Goal: Contribute content: Add original content to the website for others to see

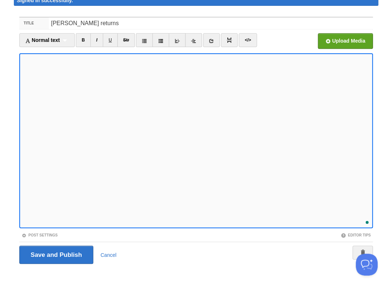
scroll to position [113, 0]
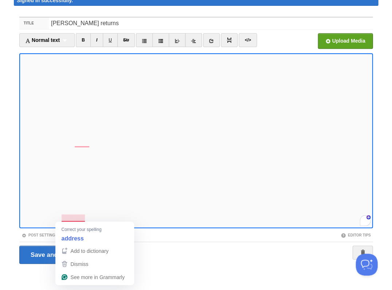
click at [73, 239] on strong "address" at bounding box center [72, 238] width 22 height 8
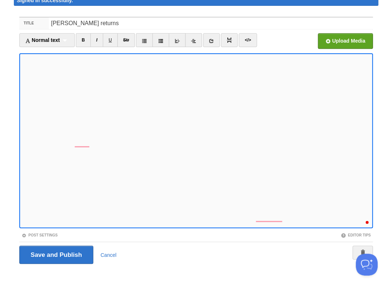
scroll to position [160, 1]
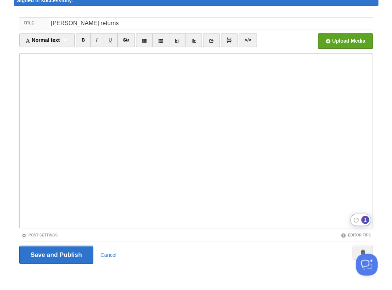
click at [365, 219] on div "1" at bounding box center [365, 220] width 8 height 8
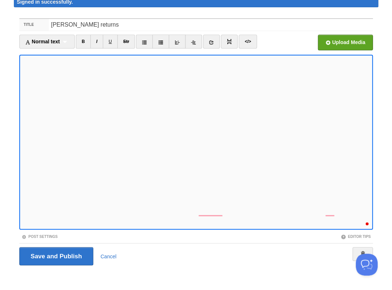
scroll to position [255, 0]
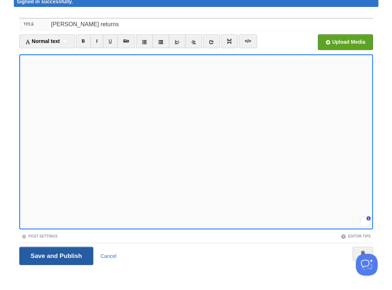
click at [55, 255] on input "Save and Publish" at bounding box center [56, 256] width 74 height 18
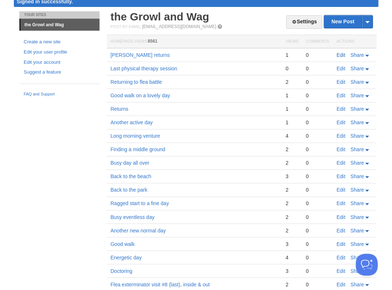
click at [343, 54] on link "Edit" at bounding box center [340, 55] width 9 height 6
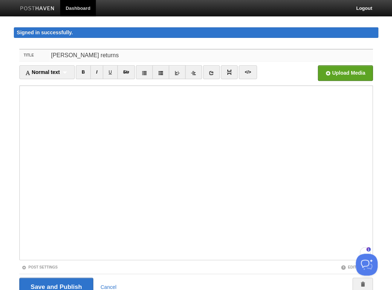
drag, startPoint x: 92, startPoint y: 57, endPoint x: 9, endPoint y: 41, distance: 85.0
click at [9, 41] on body "Dashboard Logout Signed in successfully. Signed in successfully. × Post saved ×…" at bounding box center [196, 161] width 392 height 323
type input "M"
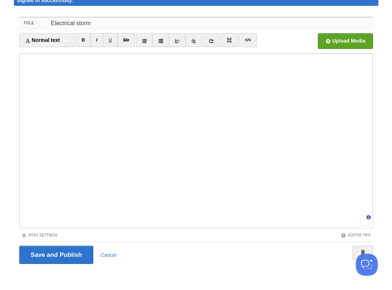
type input "Electrical storm"
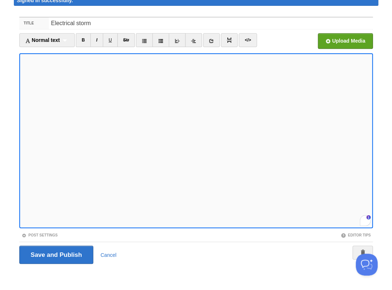
scroll to position [31, 0]
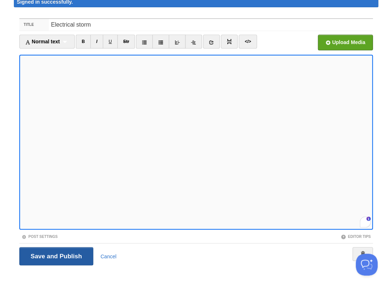
click at [55, 255] on input "Save and Publish" at bounding box center [56, 256] width 74 height 18
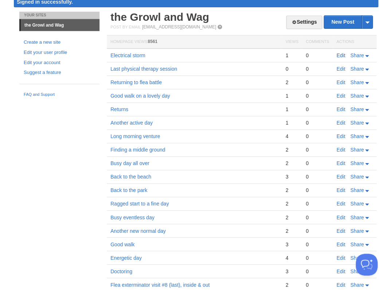
click at [341, 55] on link "Edit" at bounding box center [340, 55] width 9 height 6
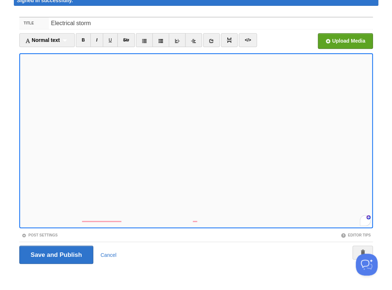
scroll to position [281, 0]
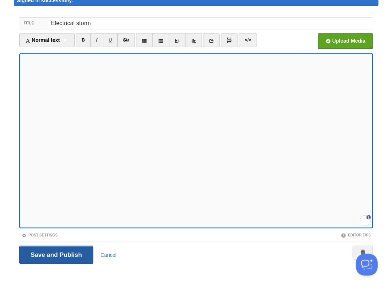
click at [55, 254] on input "Save and Publish" at bounding box center [56, 255] width 74 height 18
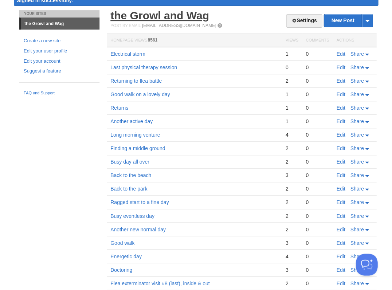
click at [188, 19] on link "the Growl and Wag" at bounding box center [159, 15] width 99 height 12
